Goal: Transaction & Acquisition: Obtain resource

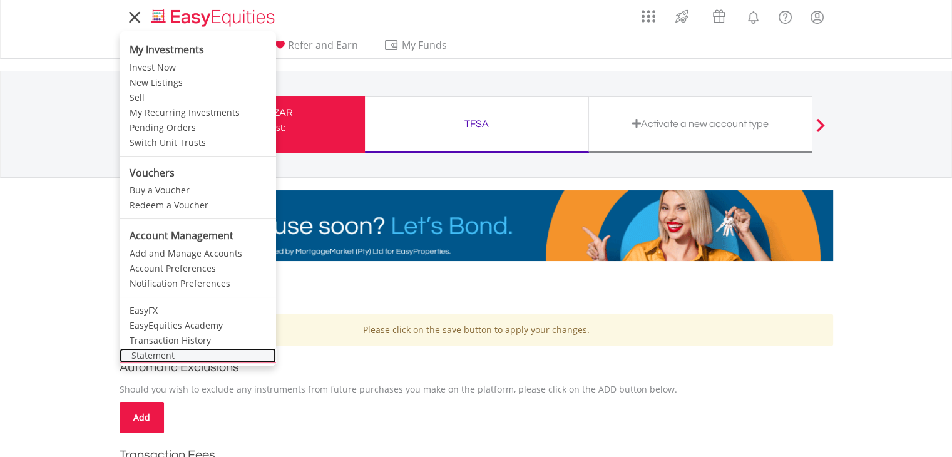
click at [157, 351] on link "Statement" at bounding box center [198, 355] width 157 height 15
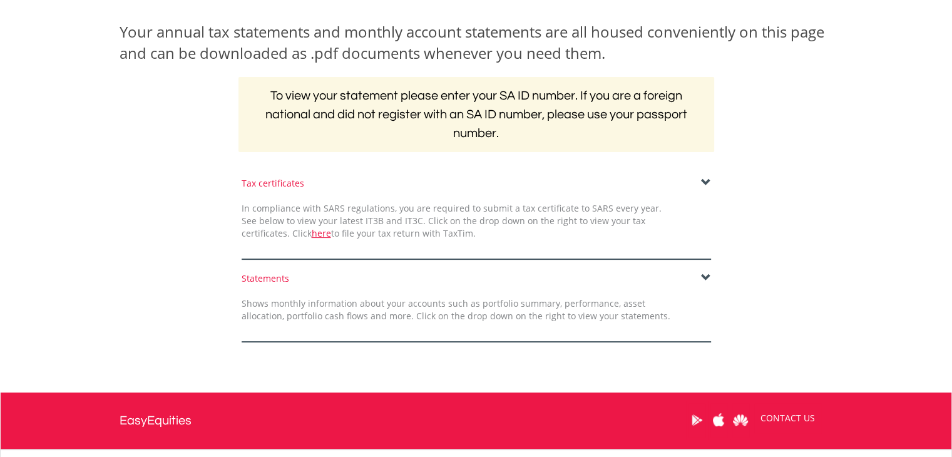
scroll to position [188, 0]
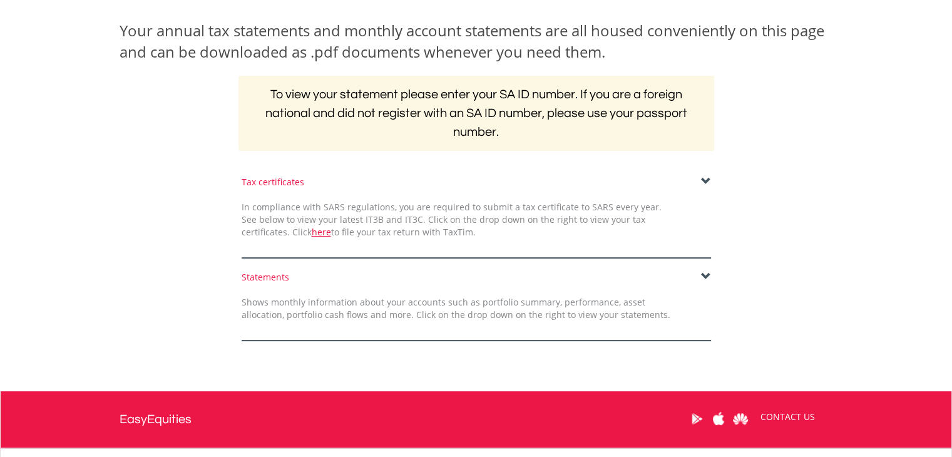
click at [275, 183] on div "Tax certificates" at bounding box center [477, 182] width 470 height 13
click at [700, 177] on div "Tax certificates" at bounding box center [477, 182] width 470 height 13
click at [706, 178] on span at bounding box center [706, 182] width 10 height 10
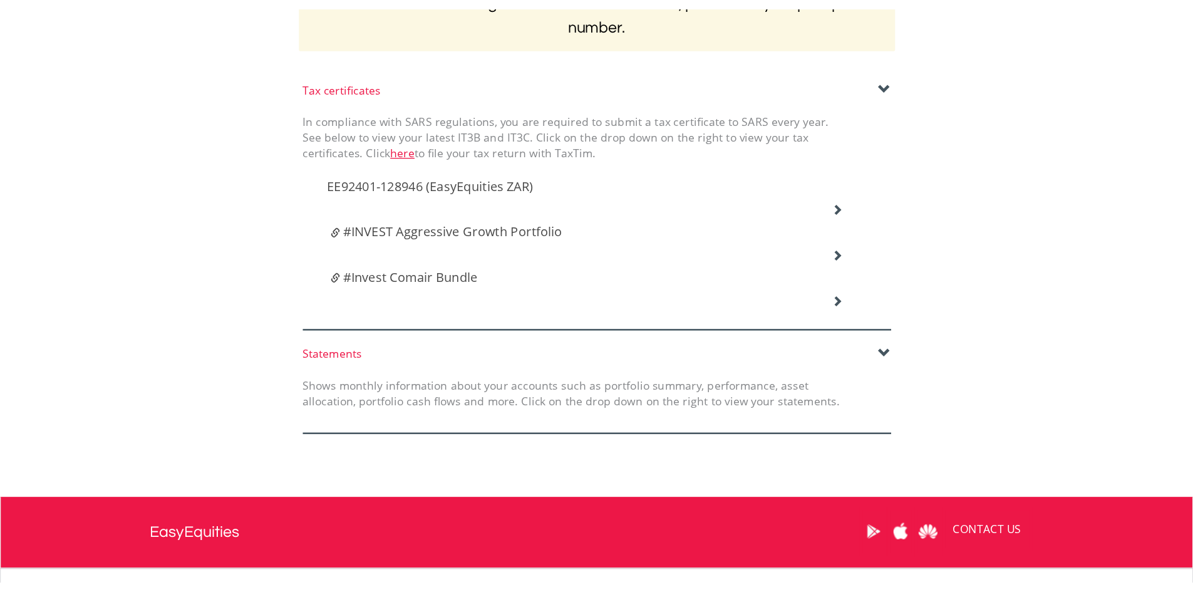
scroll to position [313, 0]
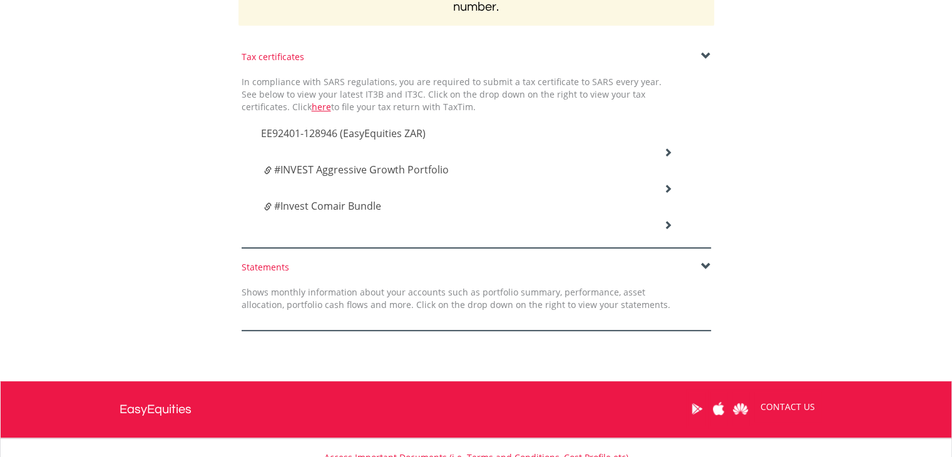
click at [376, 131] on span "EE92401-128946 (EasyEquities ZAR)" at bounding box center [343, 133] width 165 height 14
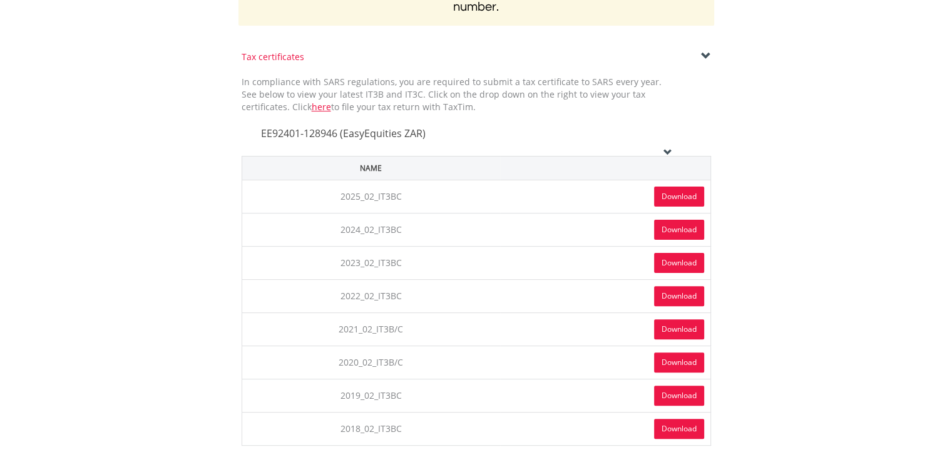
click at [376, 131] on span "EE92401-128946 (EasyEquities ZAR)" at bounding box center [343, 133] width 165 height 14
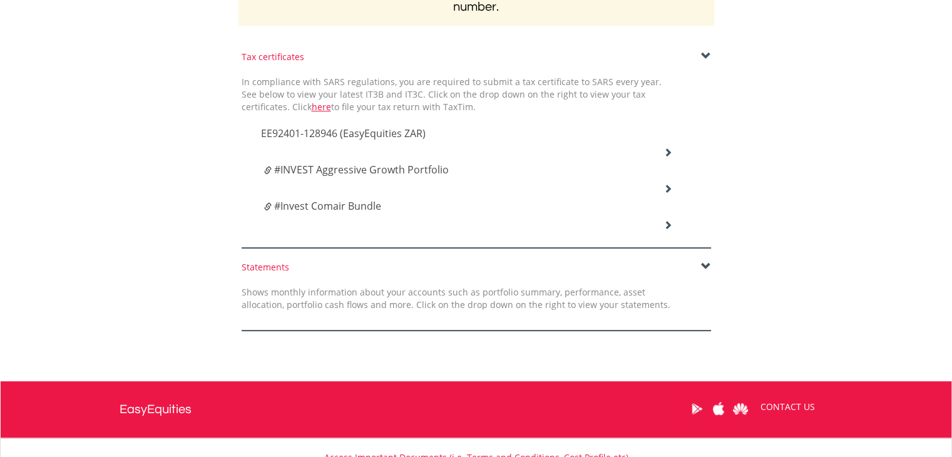
click at [364, 166] on span "#INVEST Aggressive Growth Portfolio" at bounding box center [361, 170] width 175 height 14
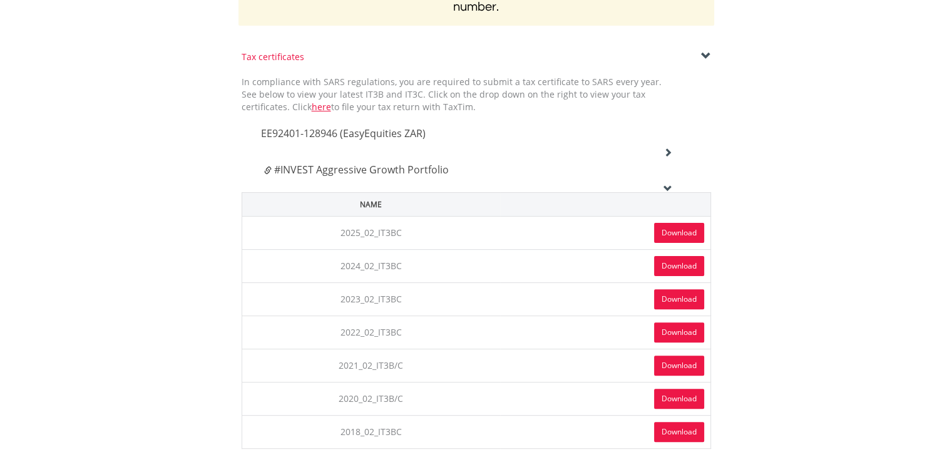
click at [364, 166] on span "#INVEST Aggressive Growth Portfolio" at bounding box center [361, 170] width 175 height 14
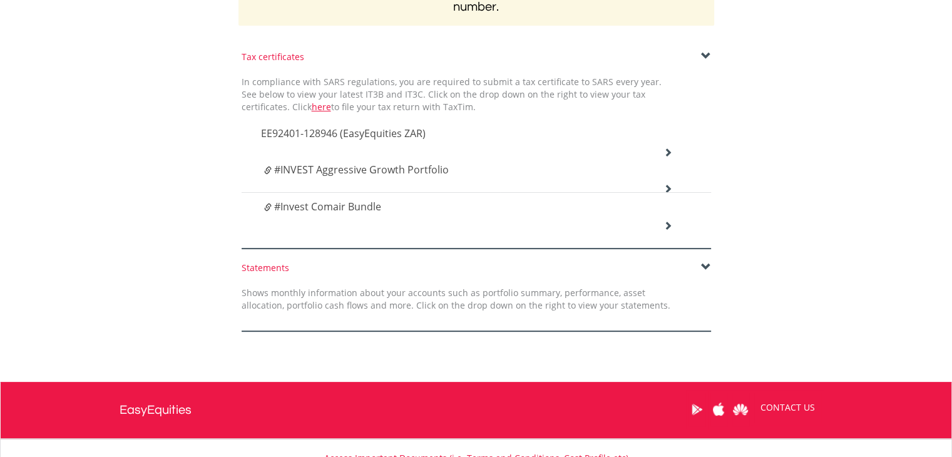
click at [362, 138] on span "EE92401-128946 (EasyEquities ZAR)" at bounding box center [343, 133] width 165 height 14
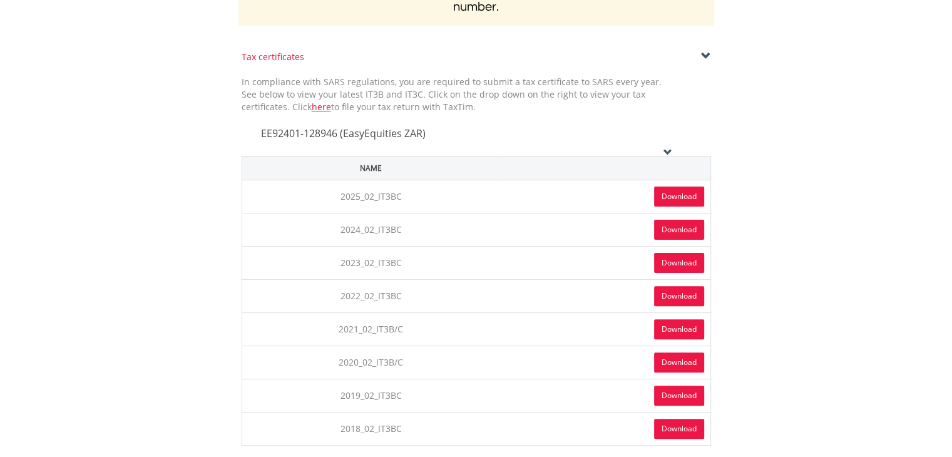
click at [678, 193] on link "Download" at bounding box center [679, 197] width 50 height 20
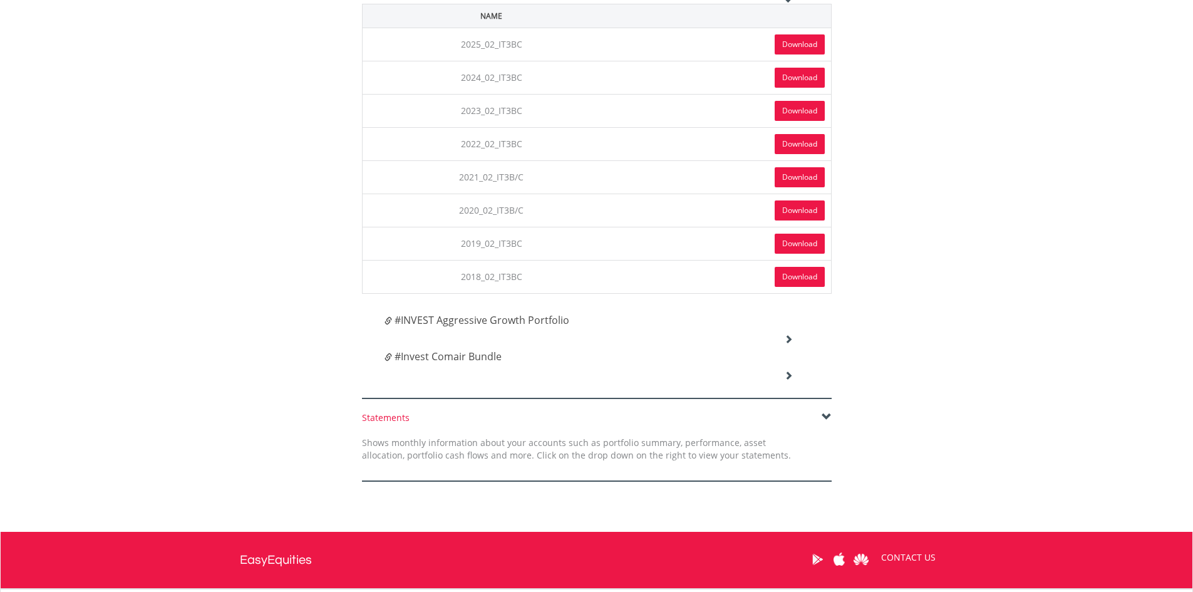
scroll to position [501, 0]
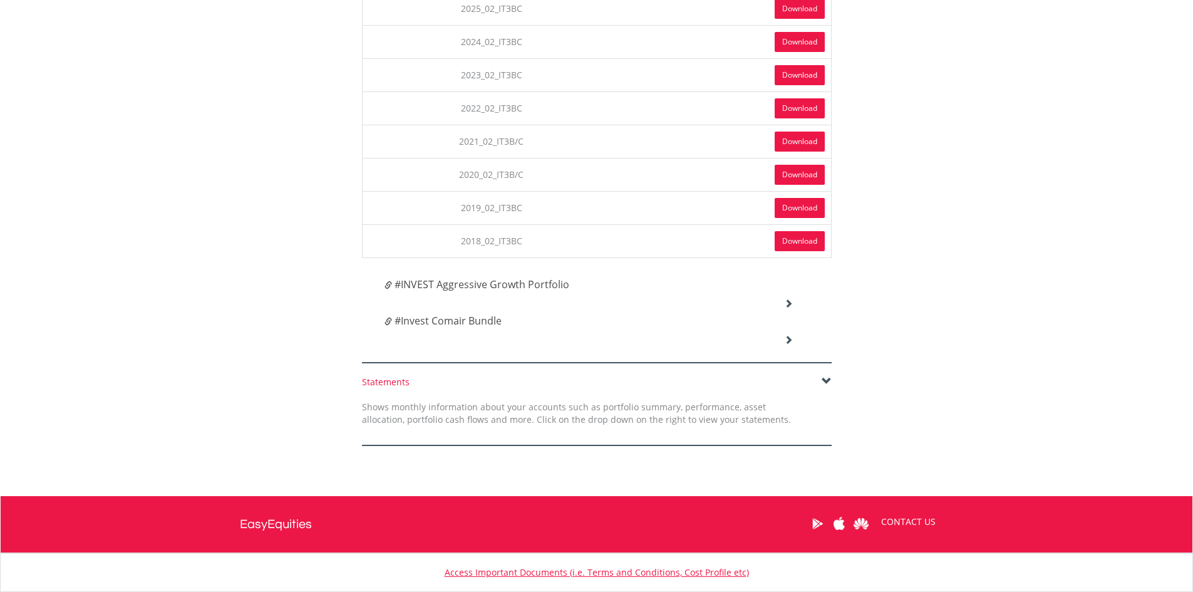
click at [433, 284] on span "#INVEST Aggressive Growth Portfolio" at bounding box center [481, 284] width 175 height 14
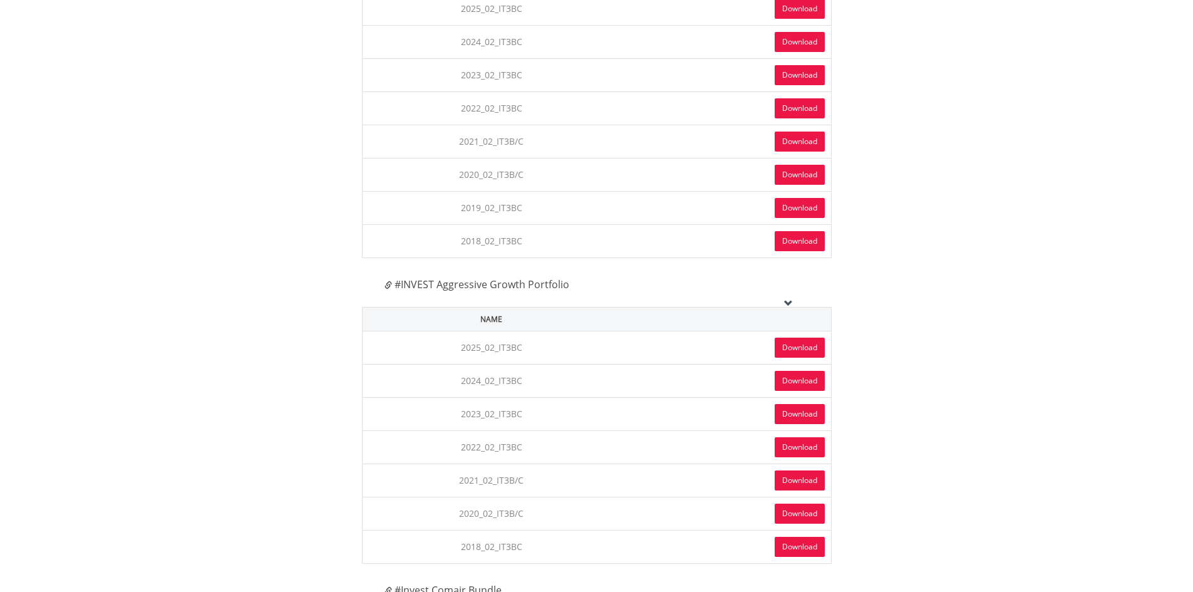
click at [793, 350] on link "Download" at bounding box center [800, 347] width 50 height 20
click at [952, 456] on body "My Investments Invest Now New Listings Sell My Recurring Investments Pending Or…" at bounding box center [596, 228] width 1193 height 1458
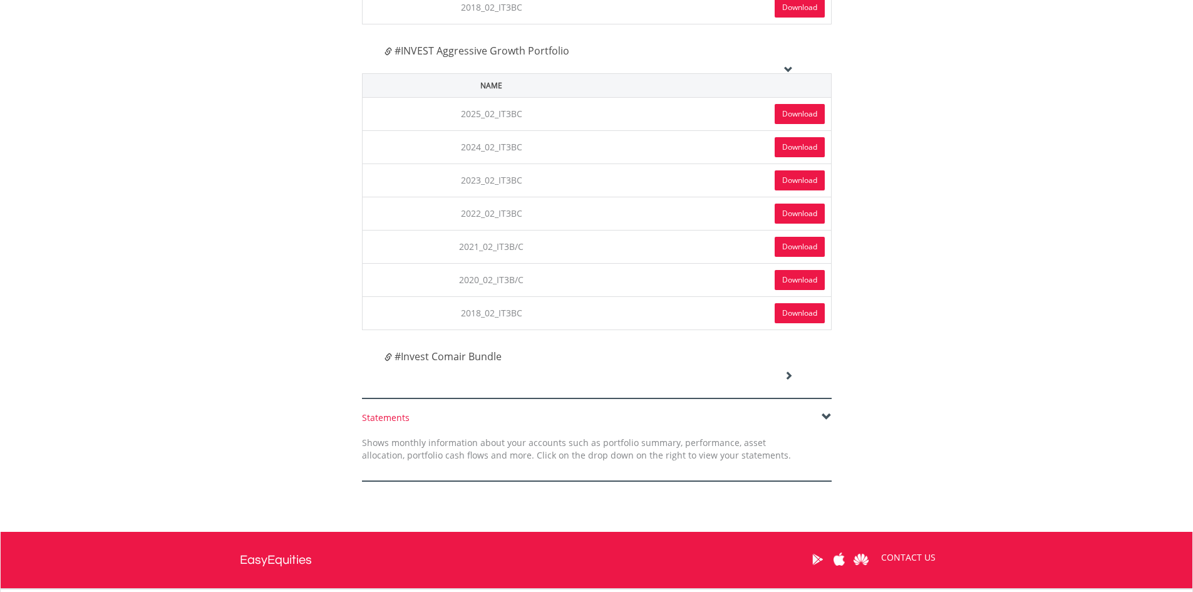
scroll to position [751, 0]
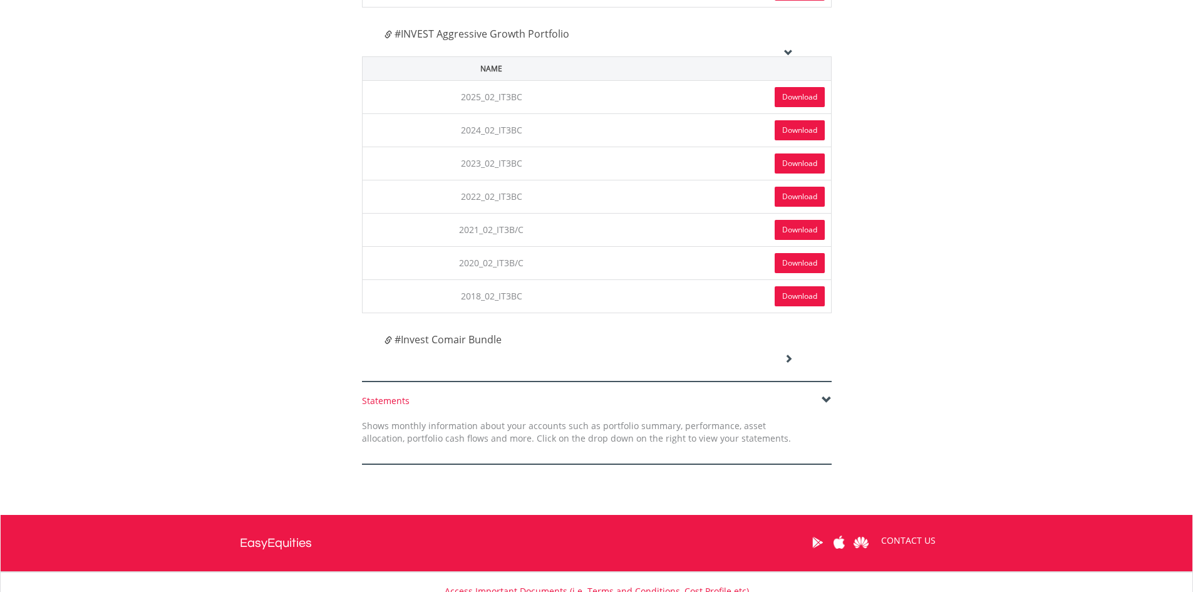
click at [436, 341] on span "#Invest Comair Bundle" at bounding box center [447, 339] width 107 height 14
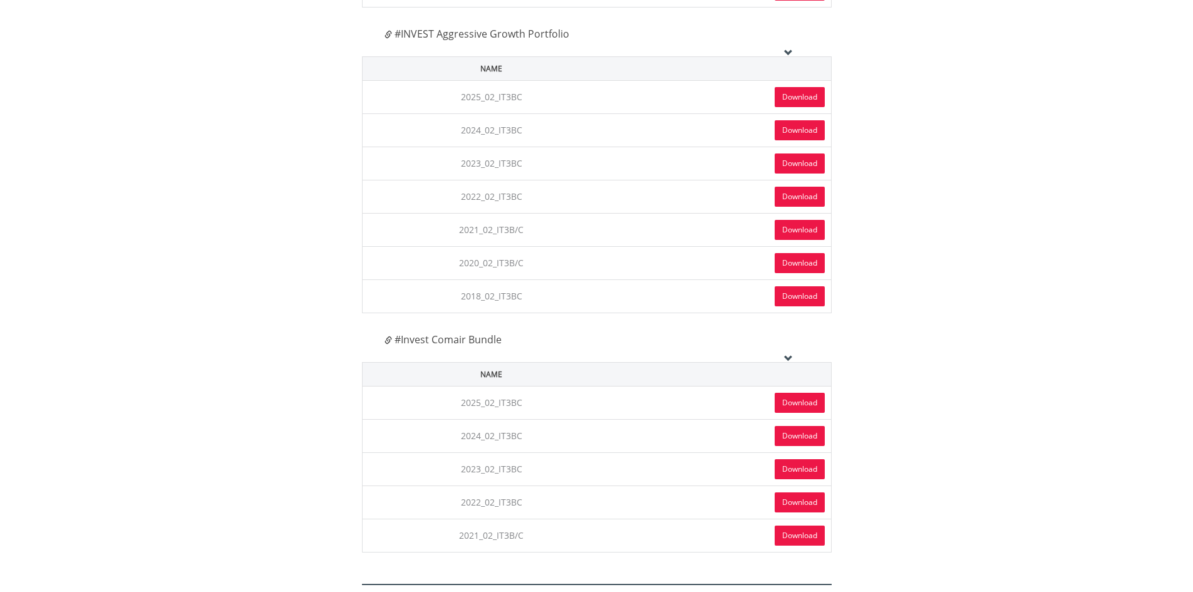
click at [815, 401] on link "Download" at bounding box center [800, 403] width 50 height 20
click at [952, 330] on body "My Investments Invest Now New Listings Sell My Recurring Investments Pending Or…" at bounding box center [596, 79] width 1193 height 1661
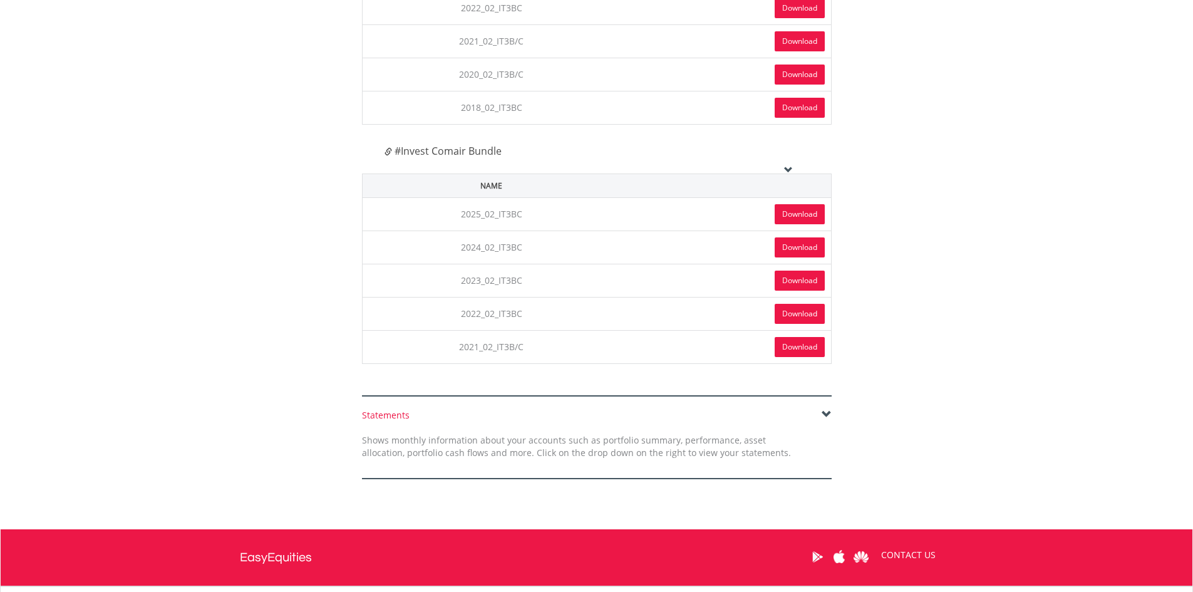
scroll to position [996, 0]
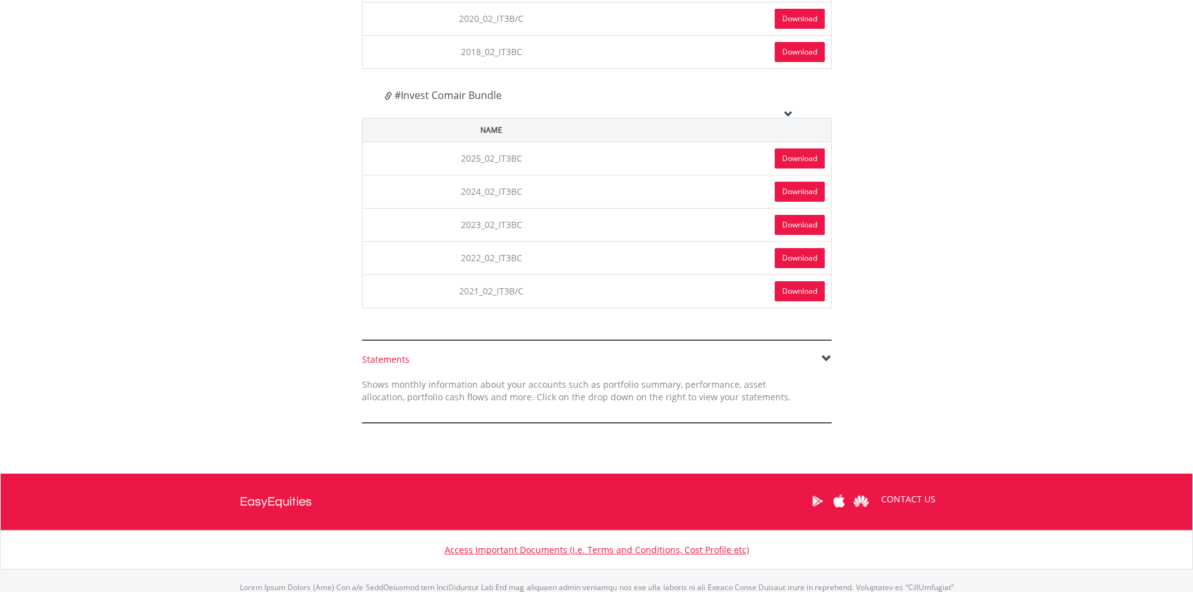
click at [409, 360] on div "Statements" at bounding box center [597, 359] width 470 height 13
click at [395, 353] on div "Statements" at bounding box center [597, 359] width 470 height 13
click at [396, 360] on div "Statements" at bounding box center [597, 359] width 470 height 13
click at [821, 361] on span at bounding box center [826, 359] width 10 height 10
